Goal: Find specific page/section: Locate item on page

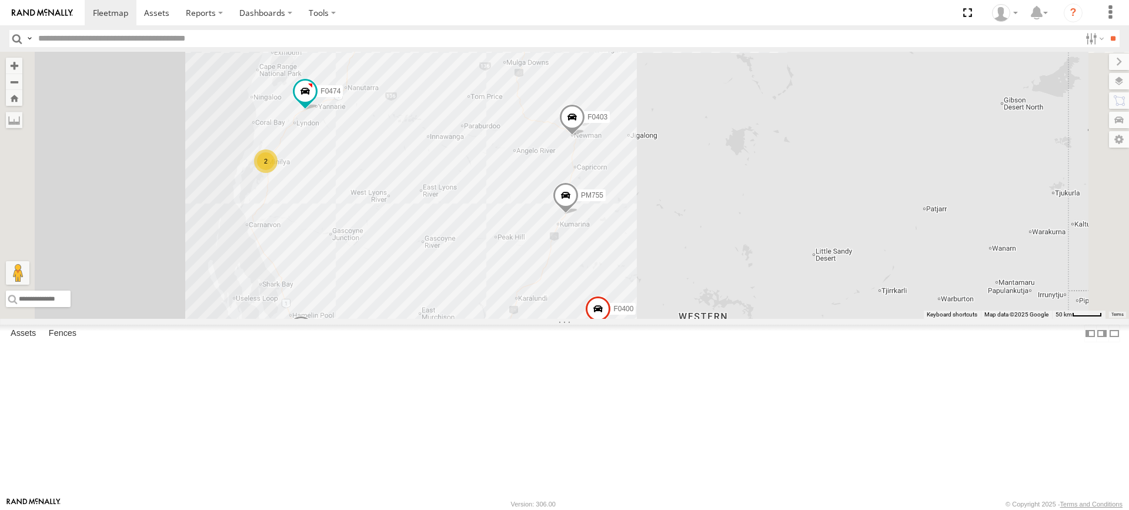
drag, startPoint x: 548, startPoint y: 211, endPoint x: 561, endPoint y: 308, distance: 97.3
click at [563, 301] on div "MV283 F0491 PM755 Cage057 F0512 PM850 TL263 FT732 TL270 Cage101 PM812 F0403 D05…" at bounding box center [564, 185] width 1129 height 267
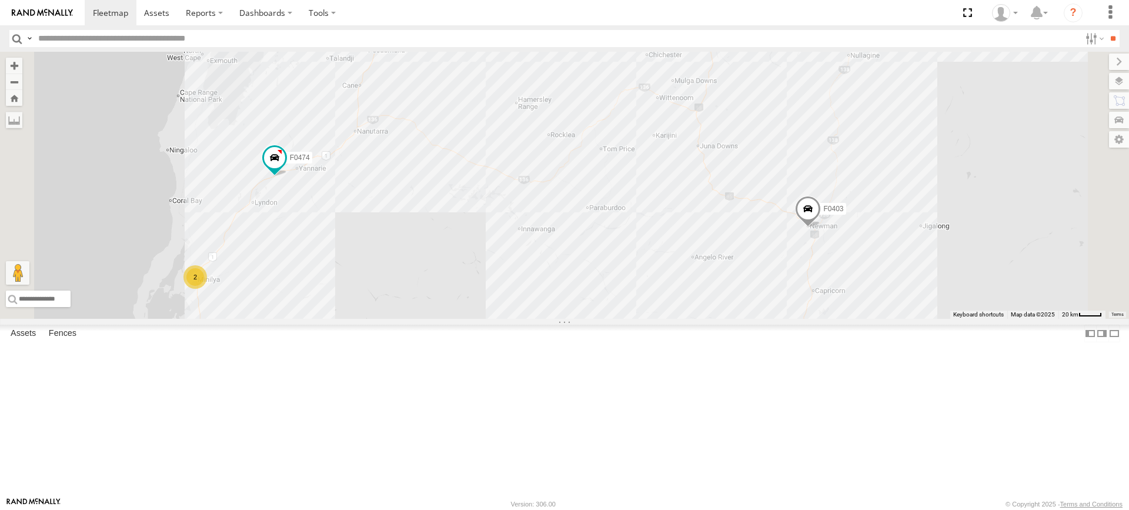
drag, startPoint x: 502, startPoint y: 245, endPoint x: 498, endPoint y: 326, distance: 81.3
click at [498, 319] on div "MV283 F0491 PM755 Cage057 F0512 PM850 TL263 FT732 TL270 Cage101 PM812 F0403 D05…" at bounding box center [564, 185] width 1129 height 267
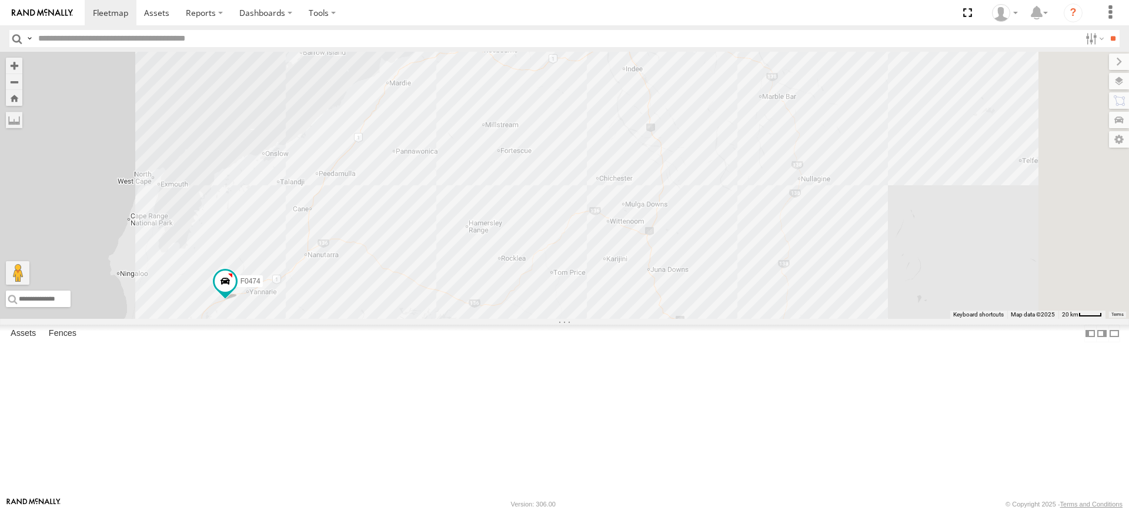
drag, startPoint x: 563, startPoint y: 179, endPoint x: 511, endPoint y: 296, distance: 128.5
click at [511, 296] on div "MV283 F0491 PM755 Cage057 F0512 PM850 TL263 FT732 TL270 Cage101 PM812 F0403 D05…" at bounding box center [564, 185] width 1129 height 267
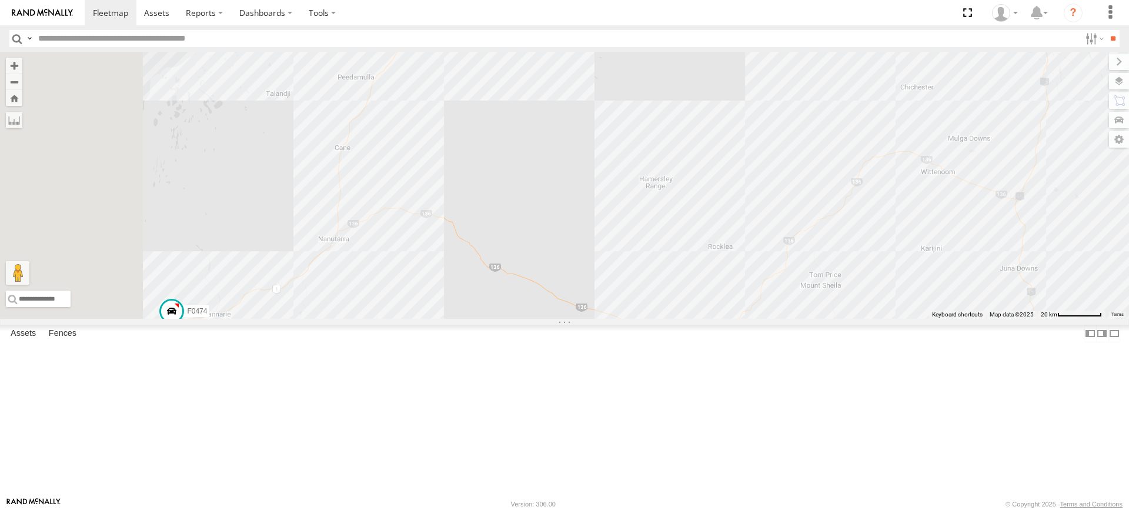
drag, startPoint x: 511, startPoint y: 296, endPoint x: 600, endPoint y: 228, distance: 112.0
click at [600, 228] on div "MV283 F0491 PM755 Cage057 F0512 PM850 TL263 FT732 TL270 Cage101 PM812 F0403 D05…" at bounding box center [564, 185] width 1129 height 267
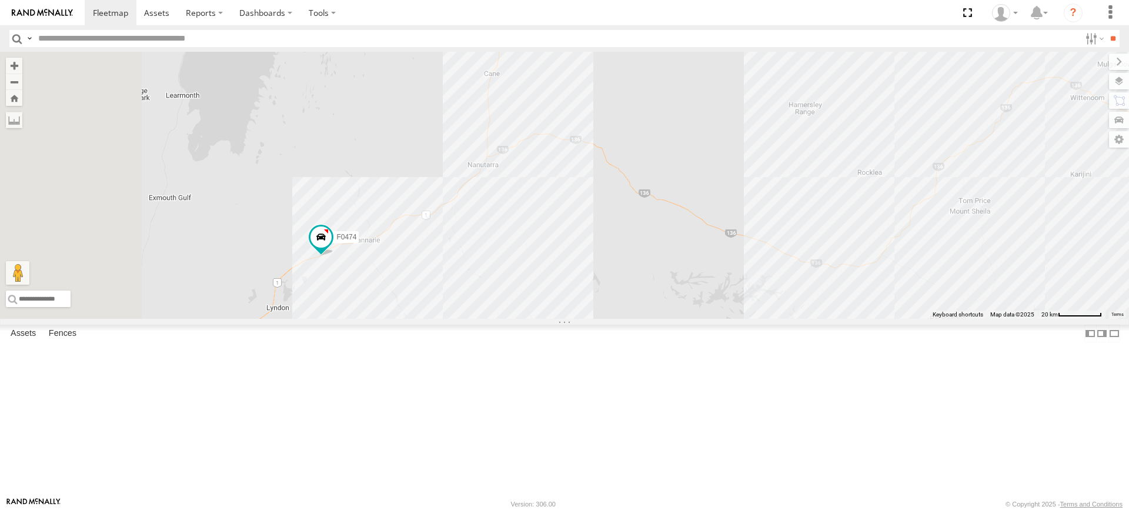
drag, startPoint x: 472, startPoint y: 343, endPoint x: 624, endPoint y: 264, distance: 171.0
click at [624, 264] on div "MV283 F0491 PM755 Cage057 F0512 PM850 TL263 FT732 TL270 Cage101 PM812 F0403 D05…" at bounding box center [564, 185] width 1129 height 267
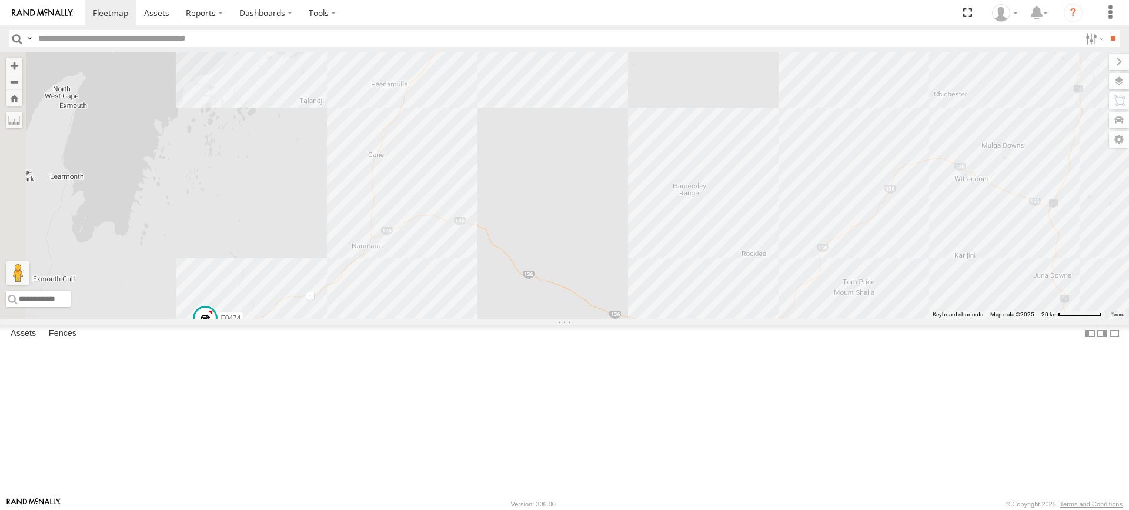
drag, startPoint x: 663, startPoint y: 274, endPoint x: 559, endPoint y: 340, distance: 123.0
click at [559, 319] on div "MV283 F0491 PM755 Cage057 F0512 PM850 TL263 FT732 TL270 Cage101 PM812 F0403 D05…" at bounding box center [564, 185] width 1129 height 267
click at [22, 126] on label at bounding box center [14, 120] width 16 height 16
click at [0, 0] on label at bounding box center [0, 0] width 0 height 0
click at [433, 319] on div "MV283 F0491 PM755 Cage057 F0512 PM850 TL263 FT732 TL270 Cage101 PM812 F0403 D05…" at bounding box center [564, 185] width 1129 height 267
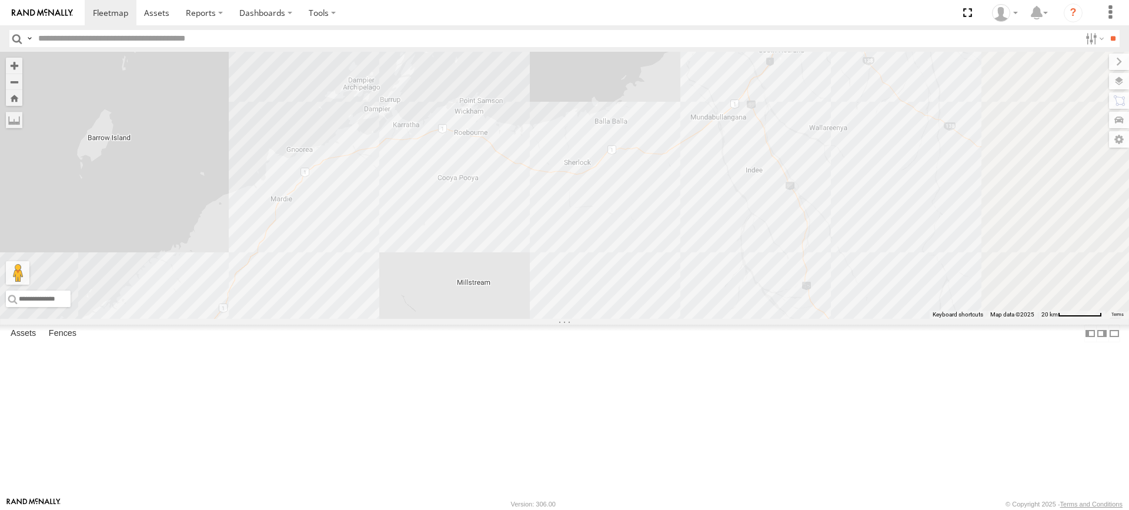
drag, startPoint x: 619, startPoint y: 218, endPoint x: 356, endPoint y: 533, distance: 410.4
click at [356, 509] on html at bounding box center [564, 255] width 1129 height 510
click at [423, 296] on div "MV283 F0491 PM755 Cage057 F0512 PM850 TL263 FT732 TL270 Cage101 PM812 F0403 D05…" at bounding box center [564, 185] width 1129 height 267
click at [164, 34] on input "text" at bounding box center [557, 38] width 1047 height 17
type input "*****"
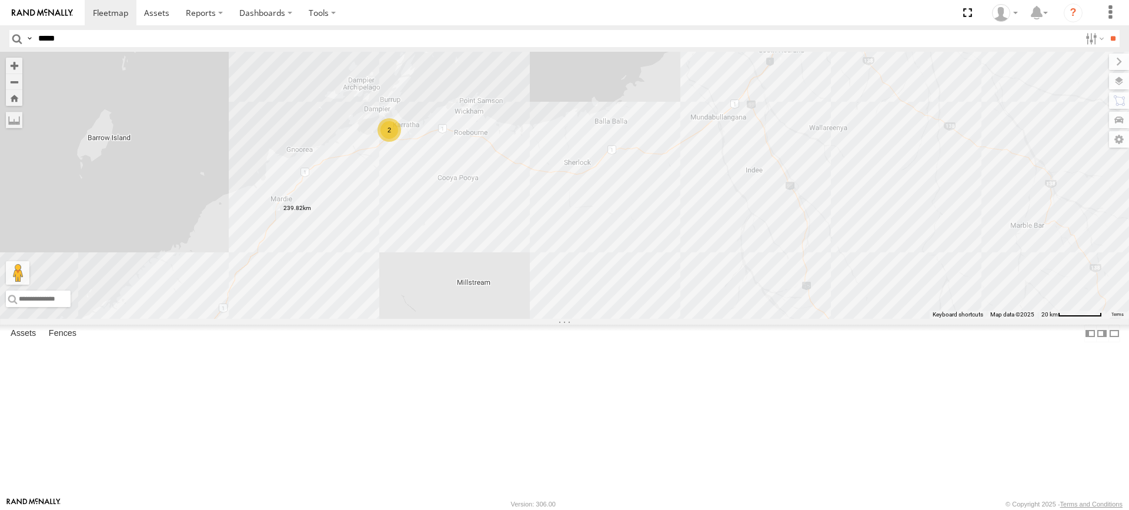
click at [1106, 30] on input "**" at bounding box center [1113, 38] width 14 height 17
